Goal: Find specific page/section: Find specific page/section

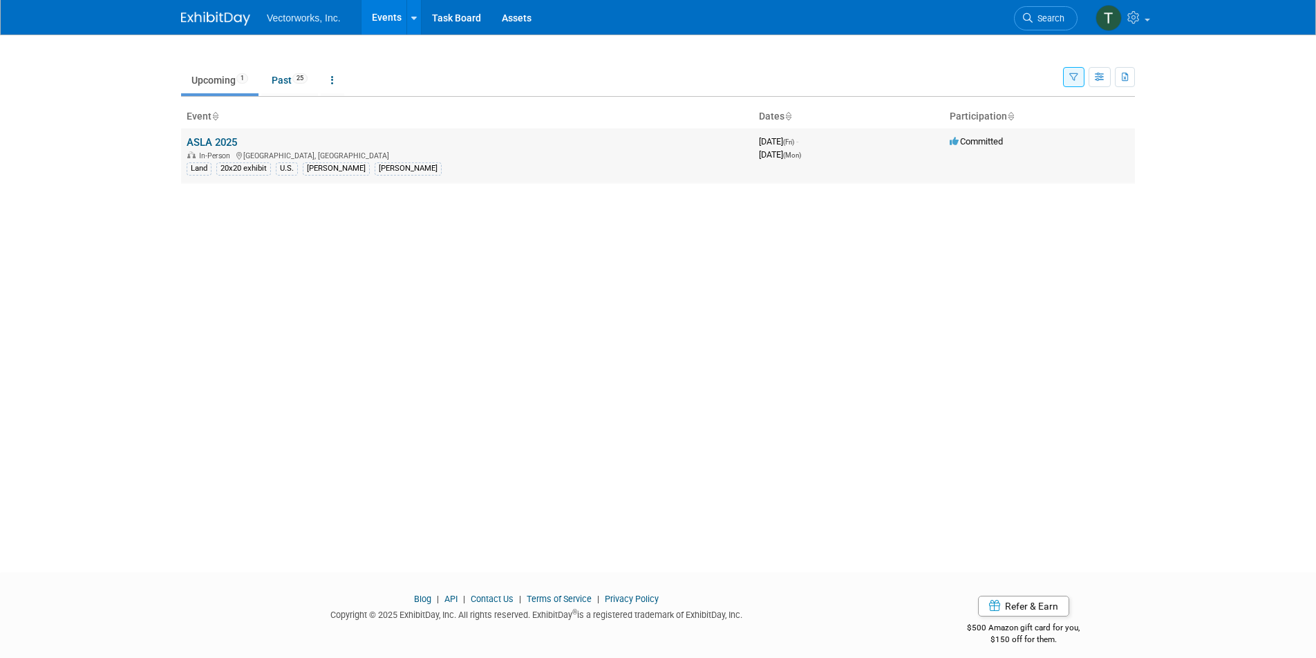
click at [221, 144] on link "ASLA 2025" at bounding box center [212, 142] width 50 height 12
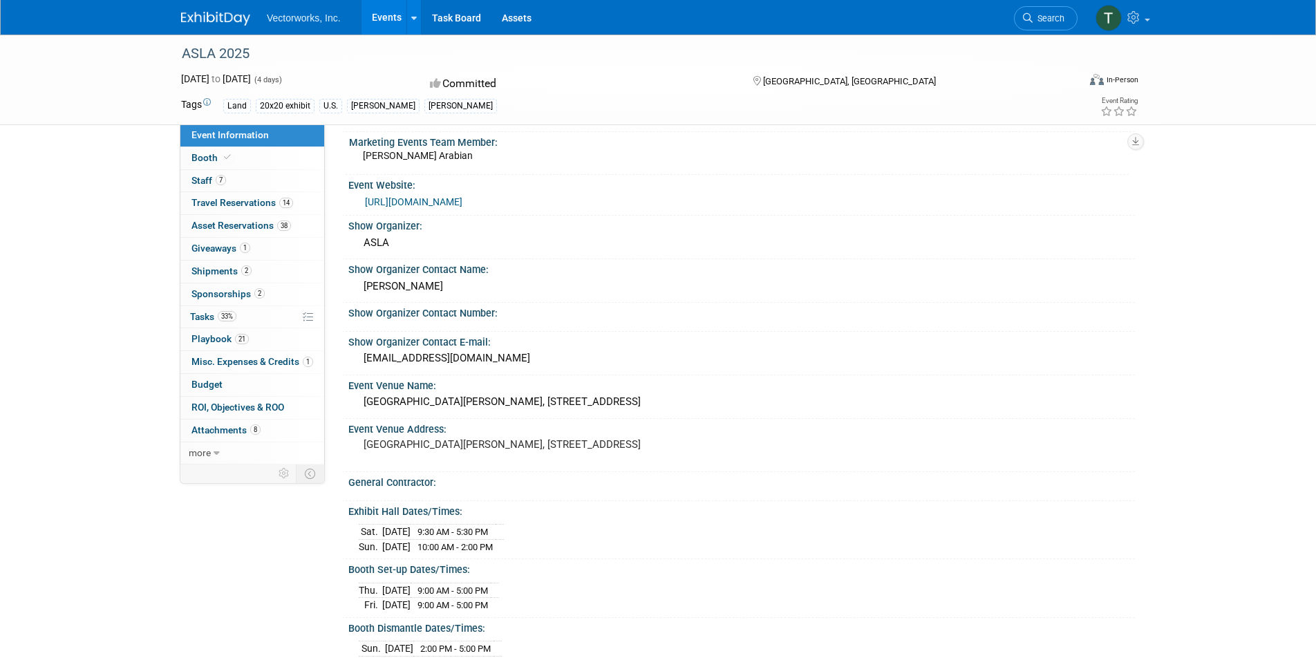
scroll to position [38, 0]
click at [235, 339] on span "21" at bounding box center [242, 339] width 14 height 10
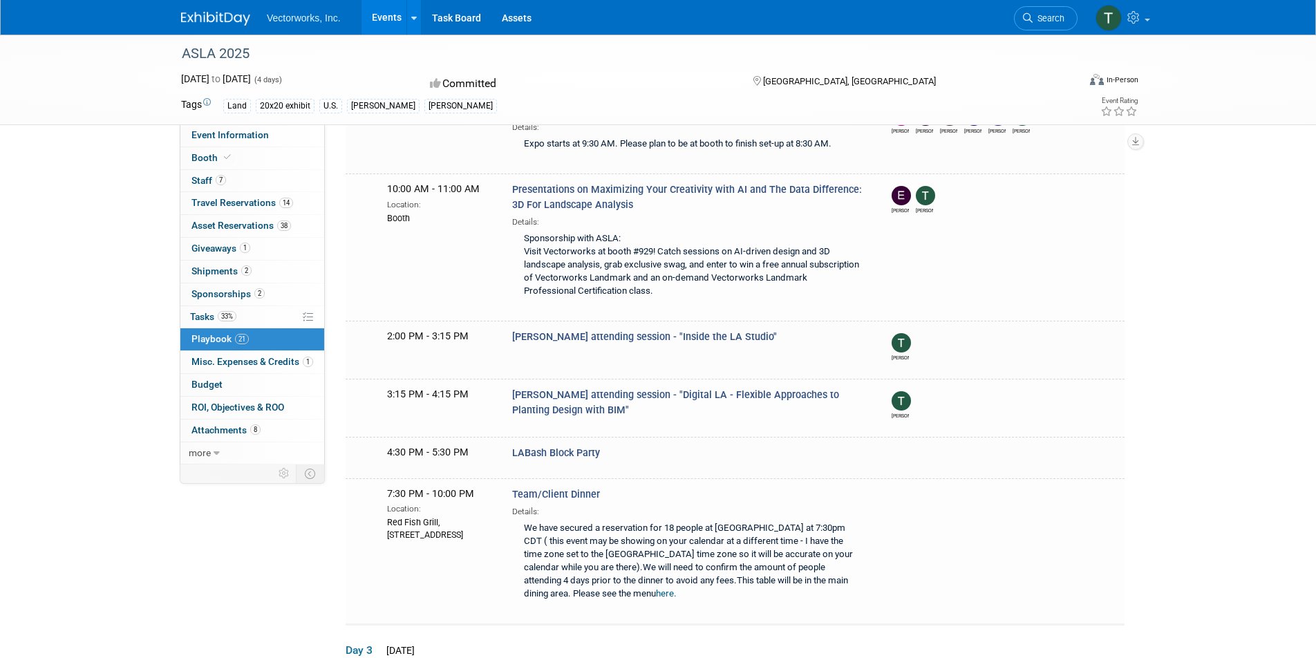
scroll to position [391, 0]
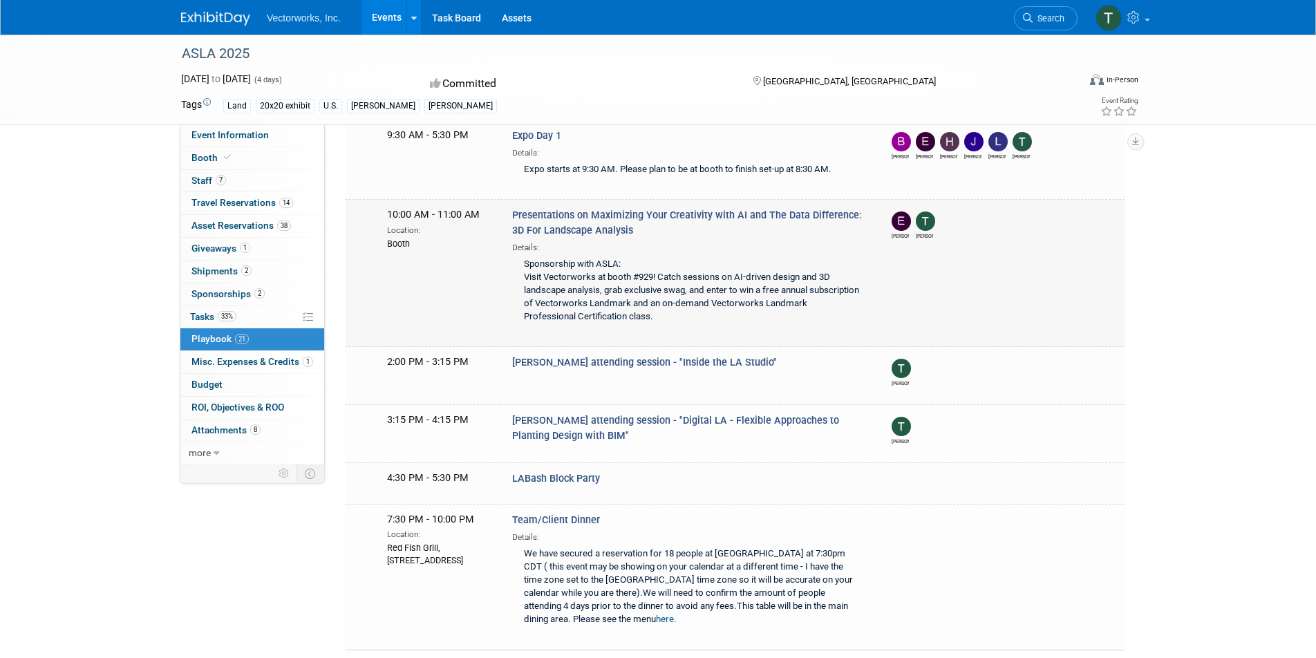
click at [609, 212] on span "Presentations on Maximizing Your Creativity with AI and The Data Difference: 3D…" at bounding box center [687, 222] width 350 height 26
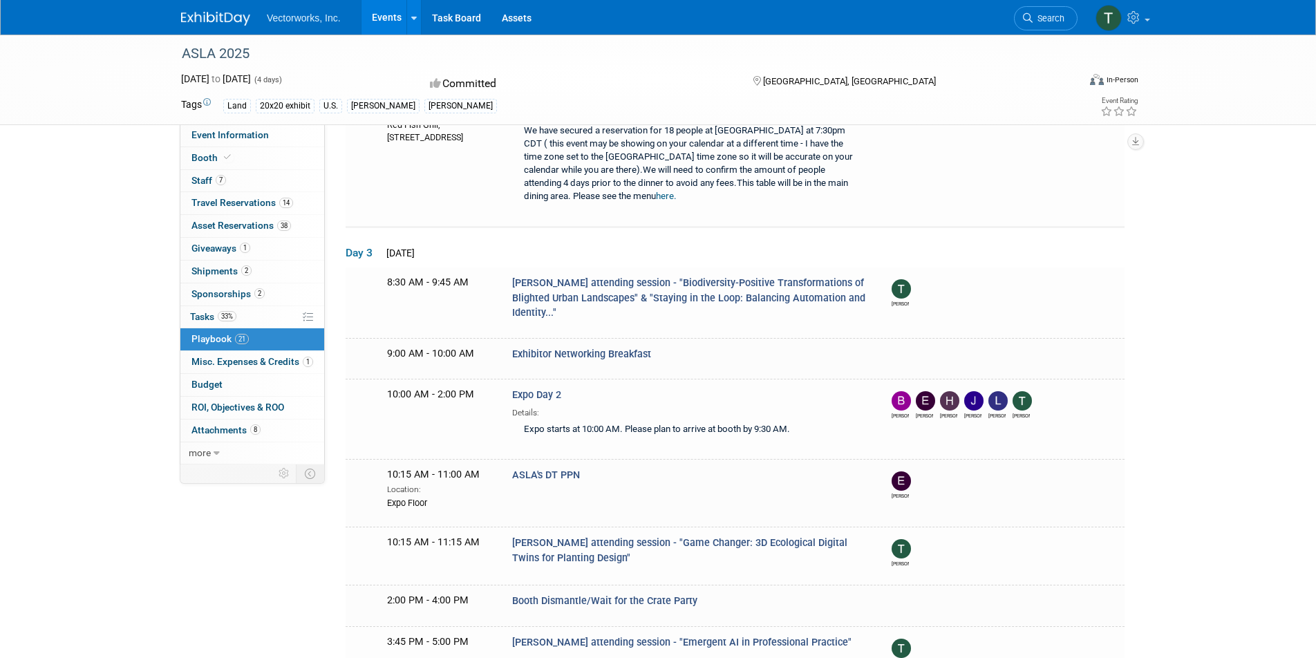
scroll to position [814, 0]
click at [679, 276] on span "Tony attending session - "Biodiversity-Positive Transformations of Blighted Urb…" at bounding box center [688, 296] width 353 height 41
